Goal: Find specific page/section: Find specific page/section

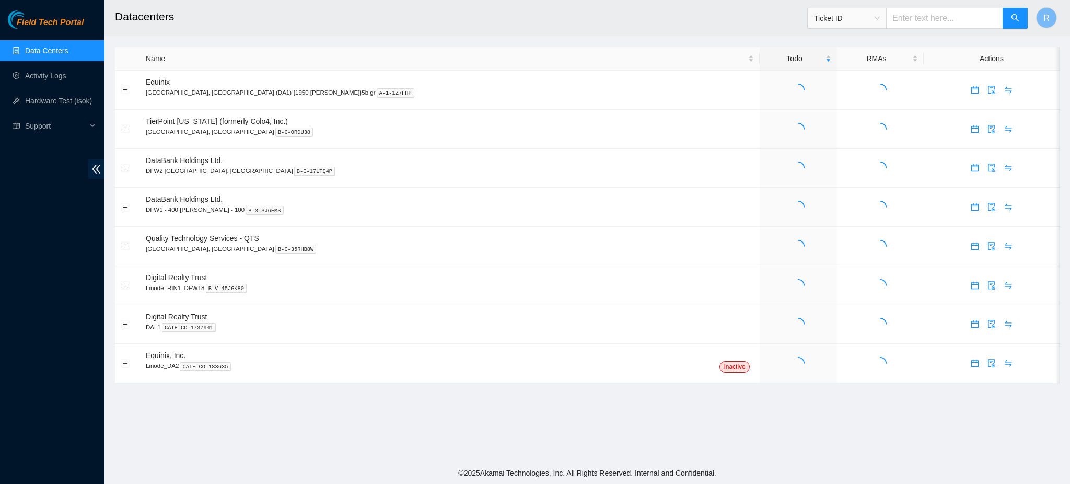
click at [46, 53] on link "Data Centers" at bounding box center [46, 50] width 43 height 8
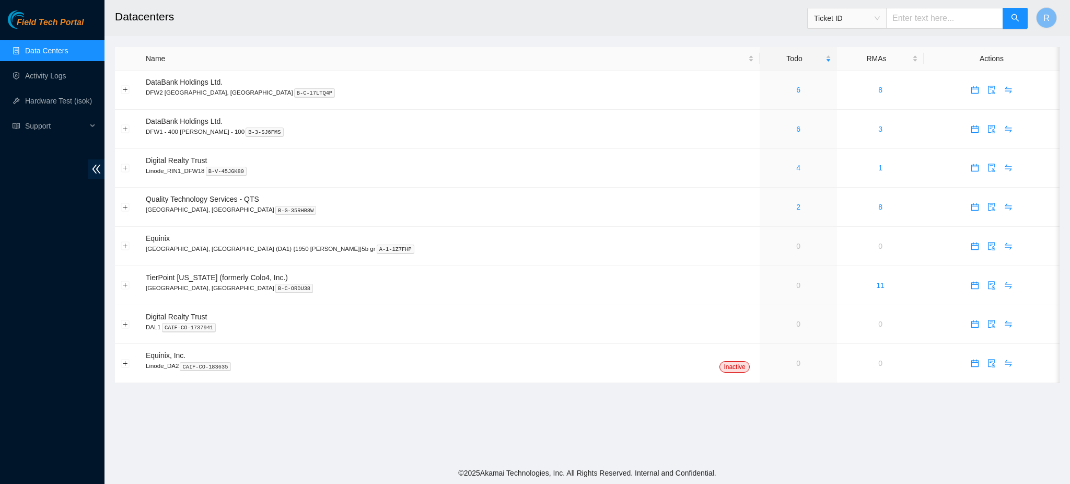
click at [62, 51] on link "Data Centers" at bounding box center [46, 50] width 43 height 8
